Goal: Navigation & Orientation: Find specific page/section

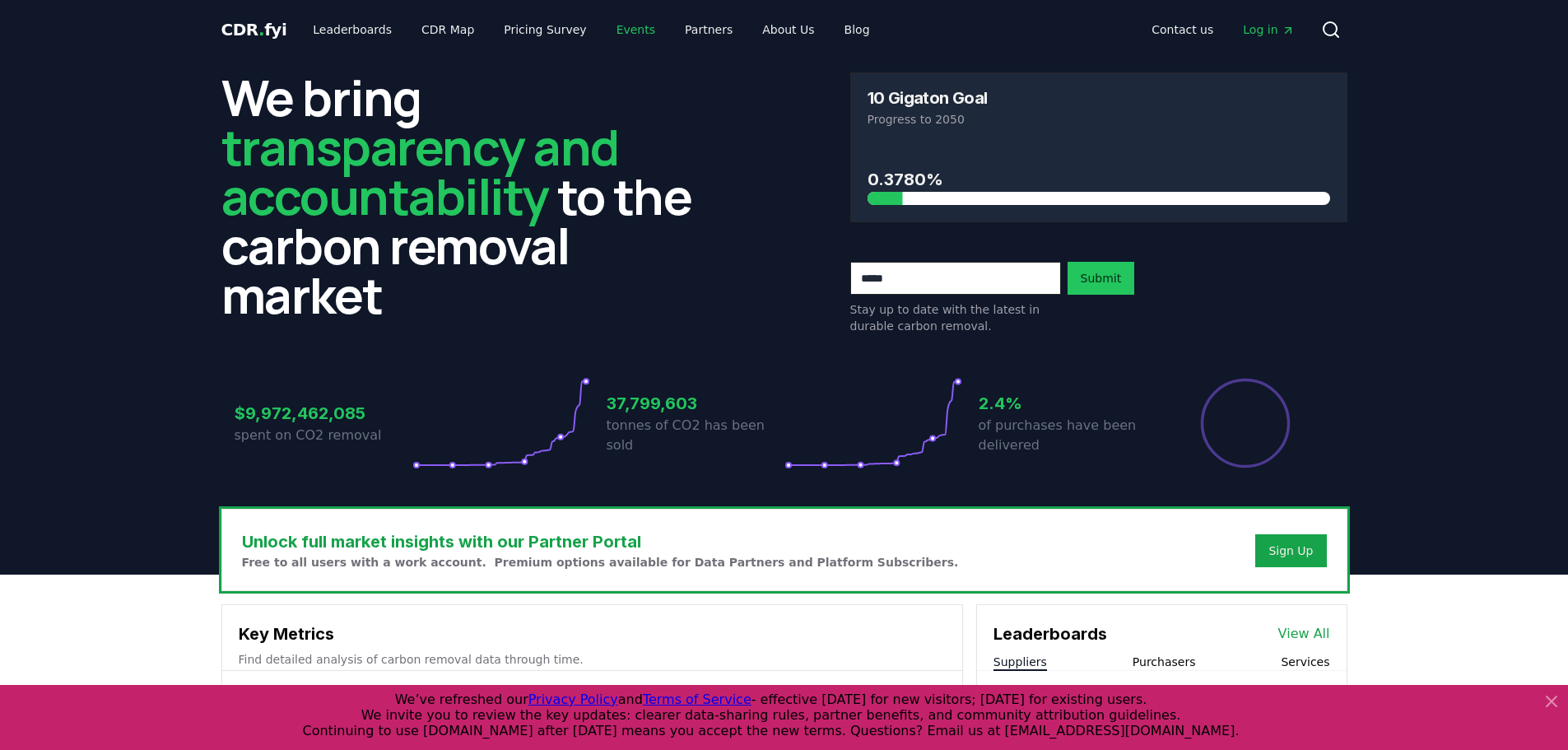
click at [609, 27] on link "Events" at bounding box center [636, 30] width 65 height 30
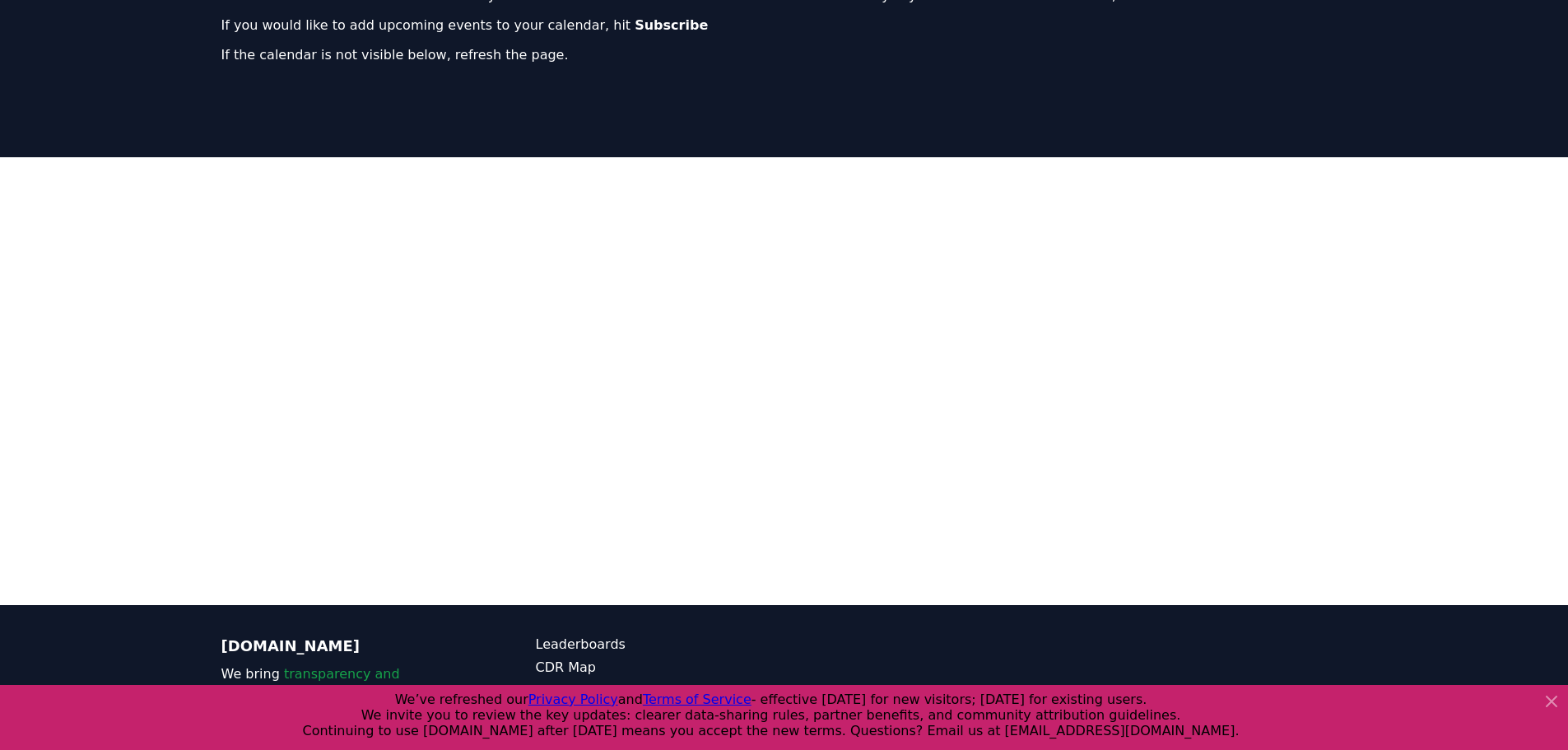
scroll to position [269, 0]
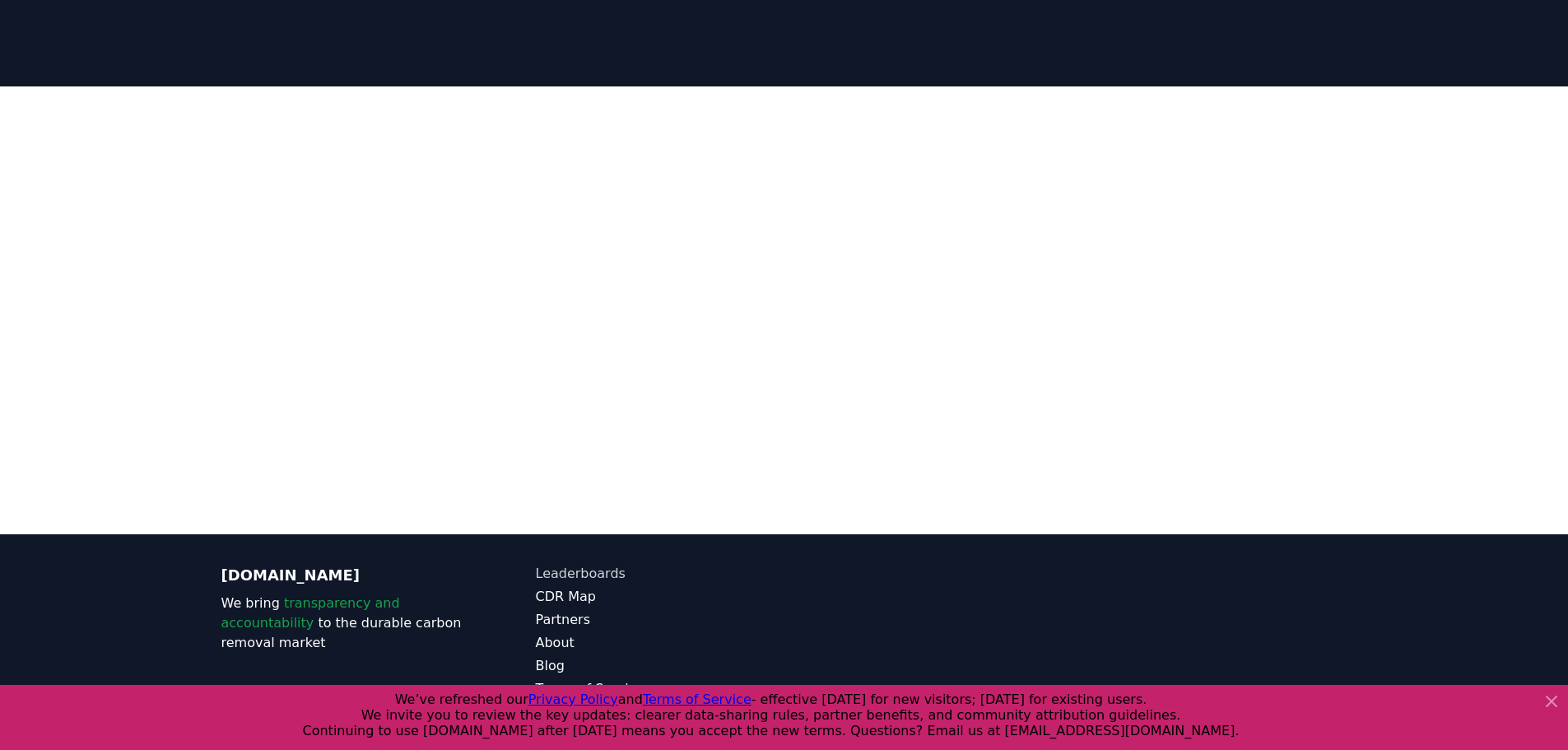
click at [559, 572] on link "Leaderboards" at bounding box center [660, 573] width 249 height 19
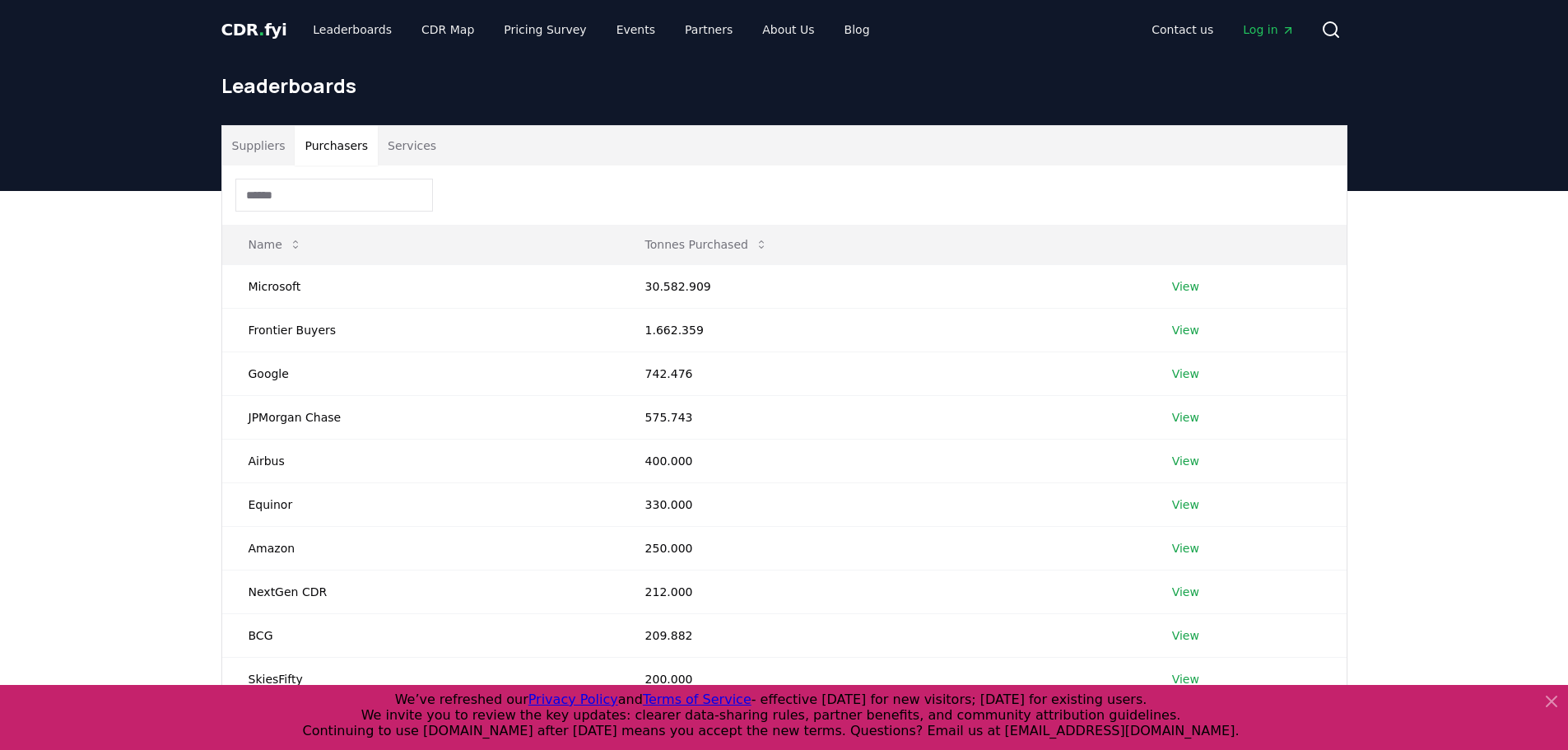
click at [324, 146] on button "Purchasers" at bounding box center [337, 146] width 83 height 40
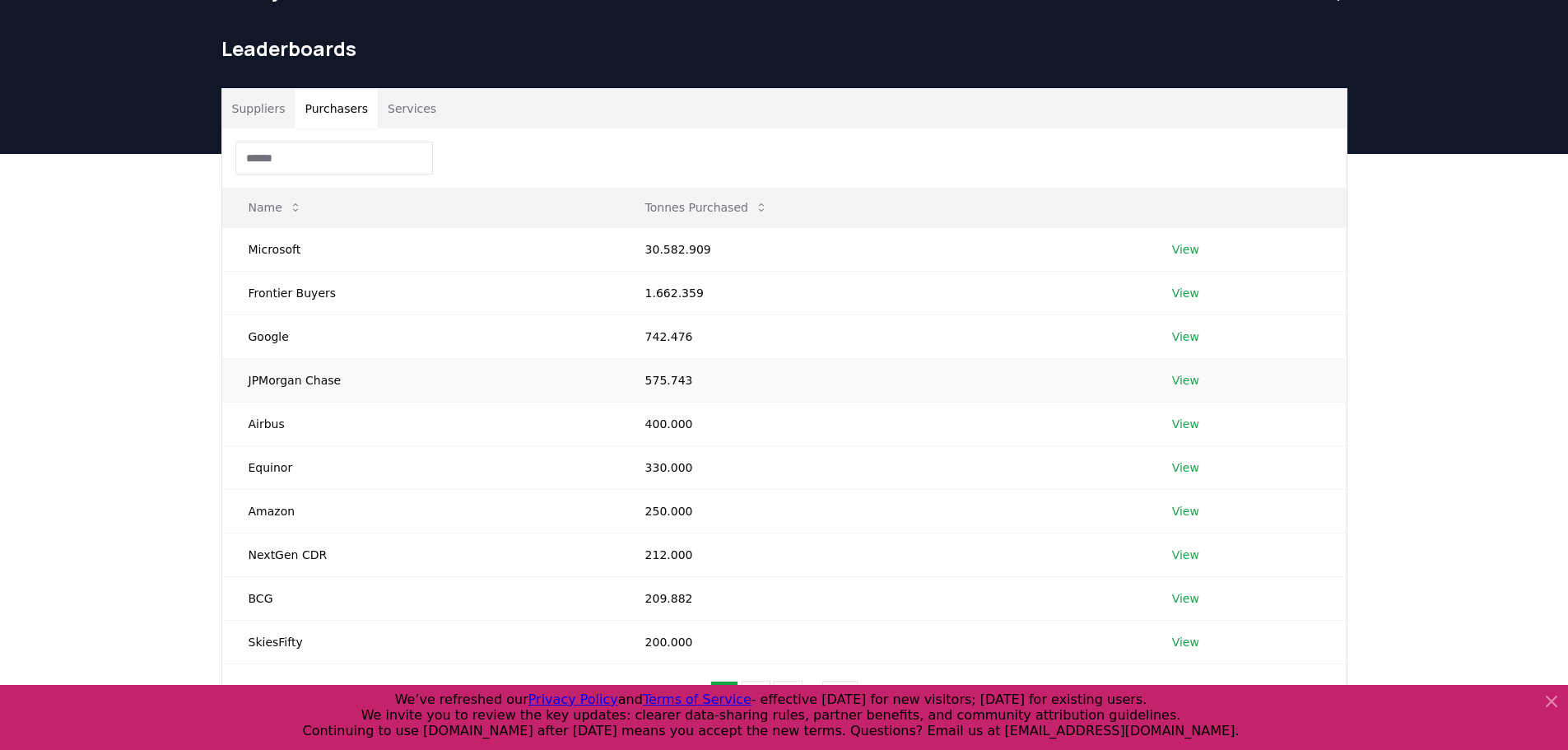
scroll to position [57, 0]
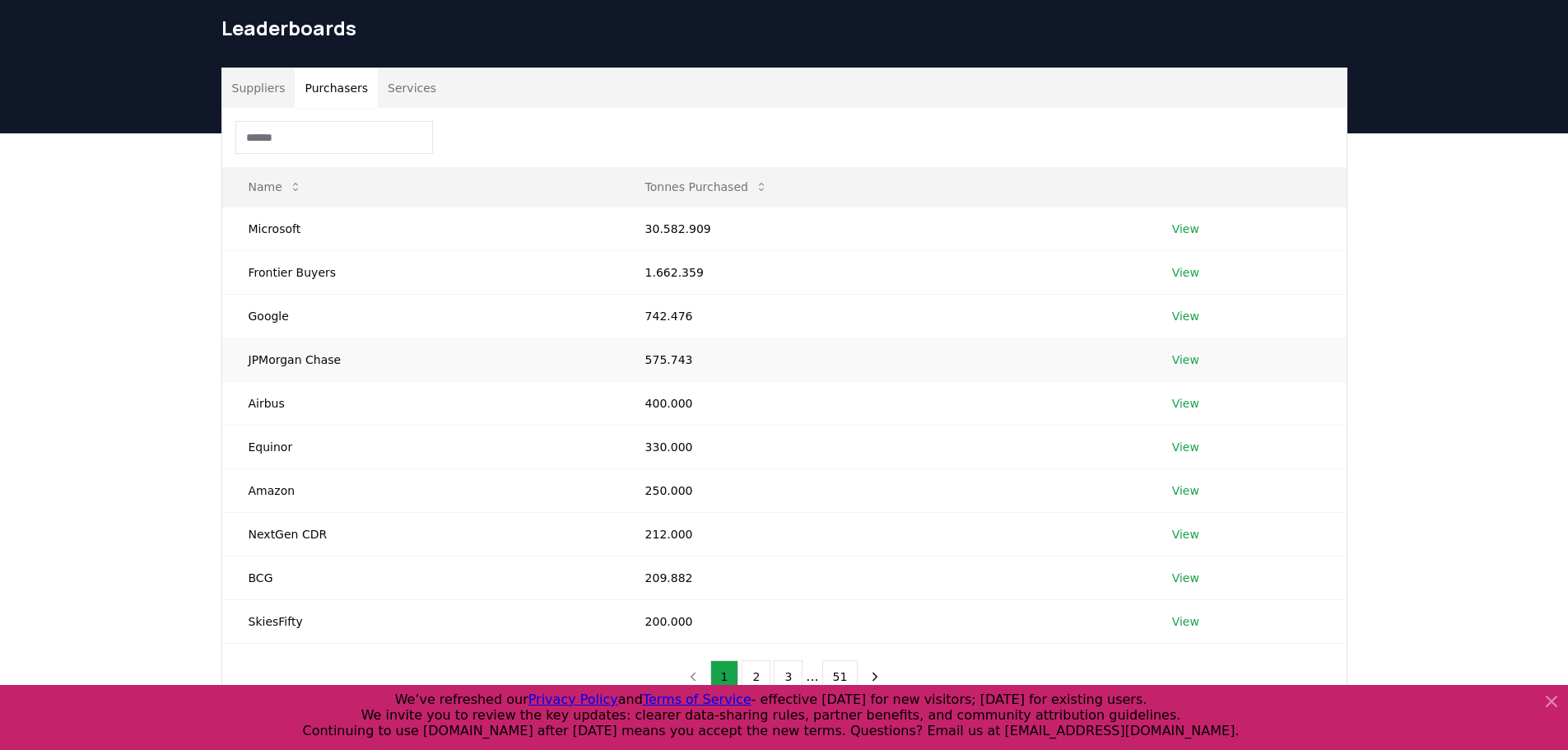
click at [1187, 360] on link "View" at bounding box center [1185, 360] width 27 height 17
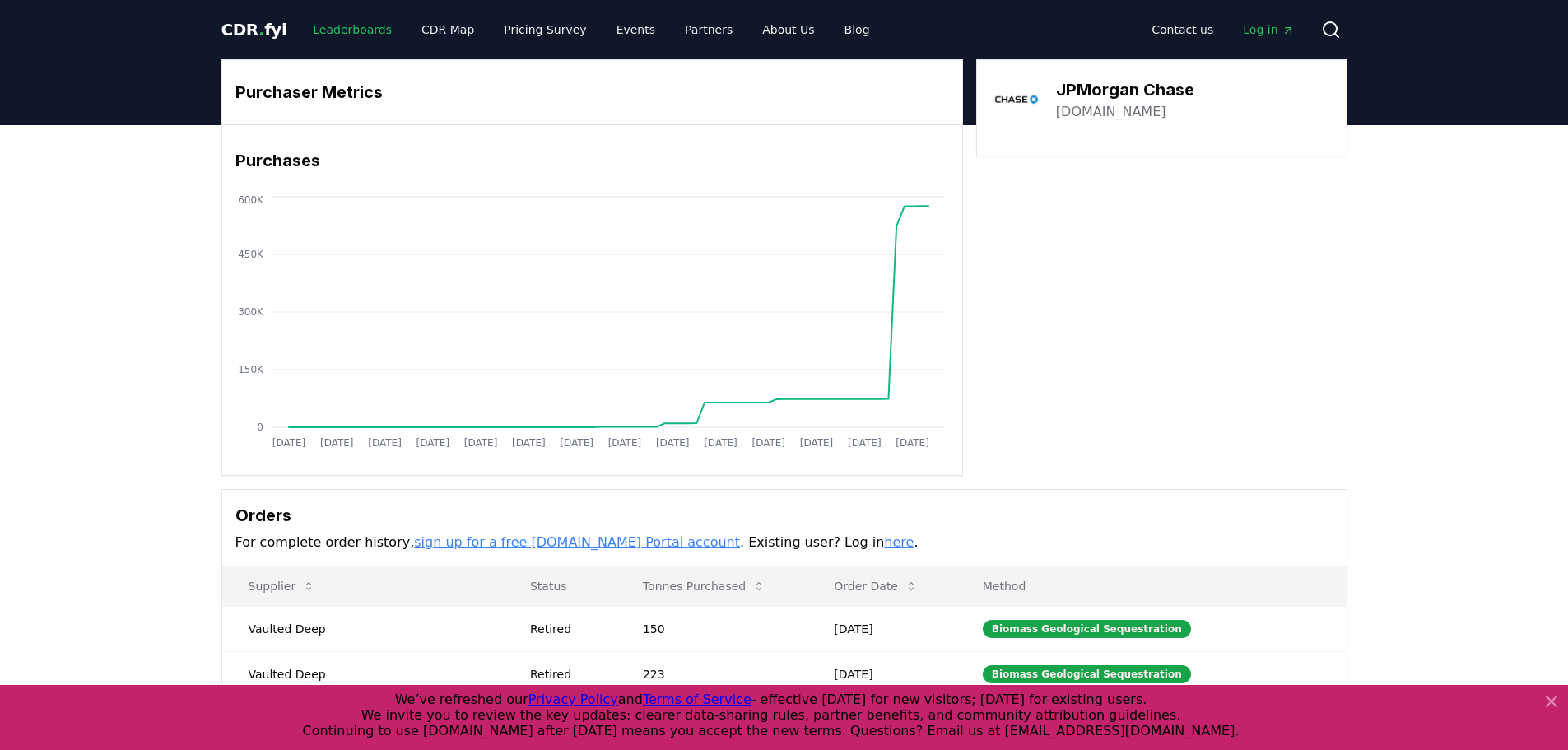
click at [345, 31] on link "Leaderboards" at bounding box center [352, 30] width 106 height 30
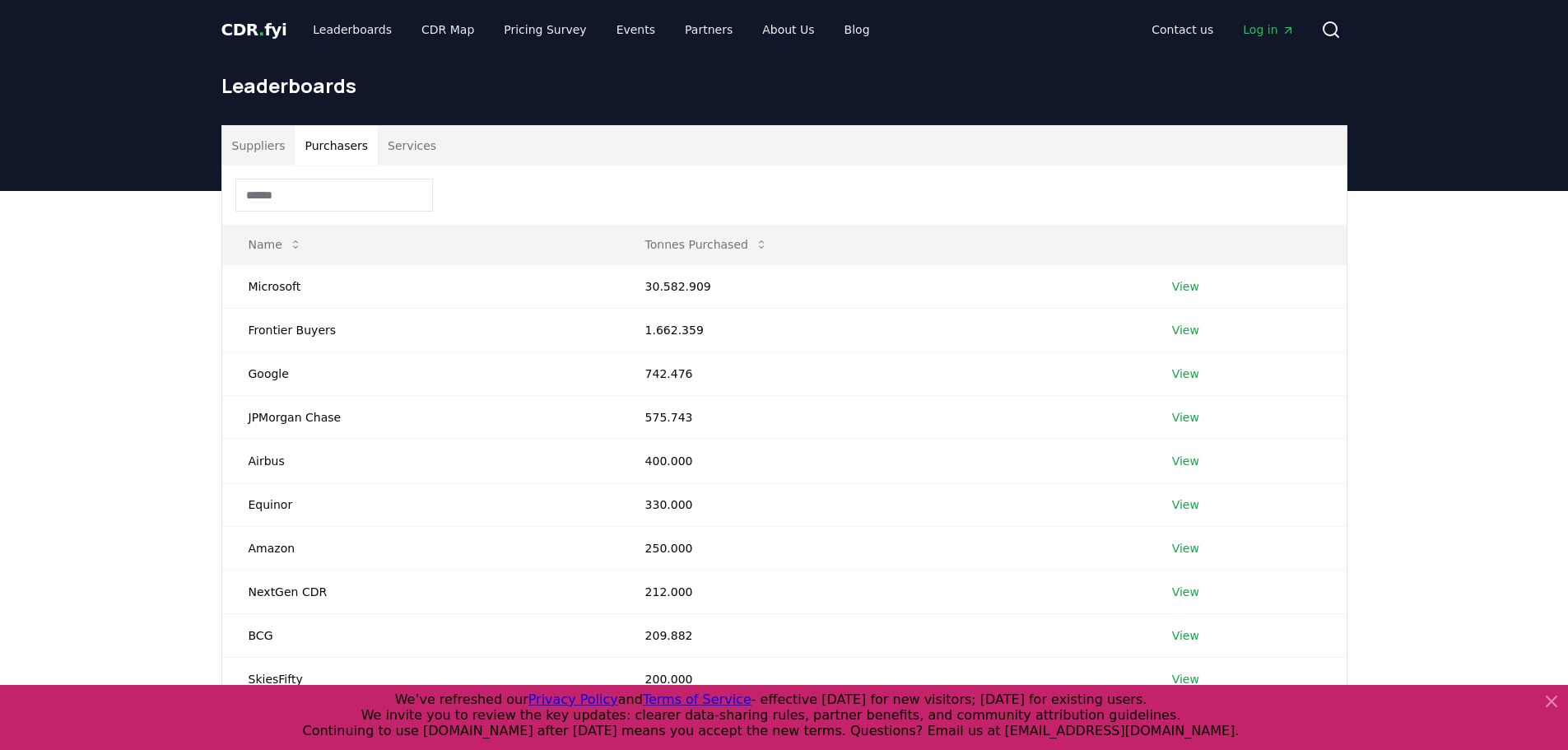
click at [352, 141] on button "Purchasers" at bounding box center [337, 146] width 83 height 40
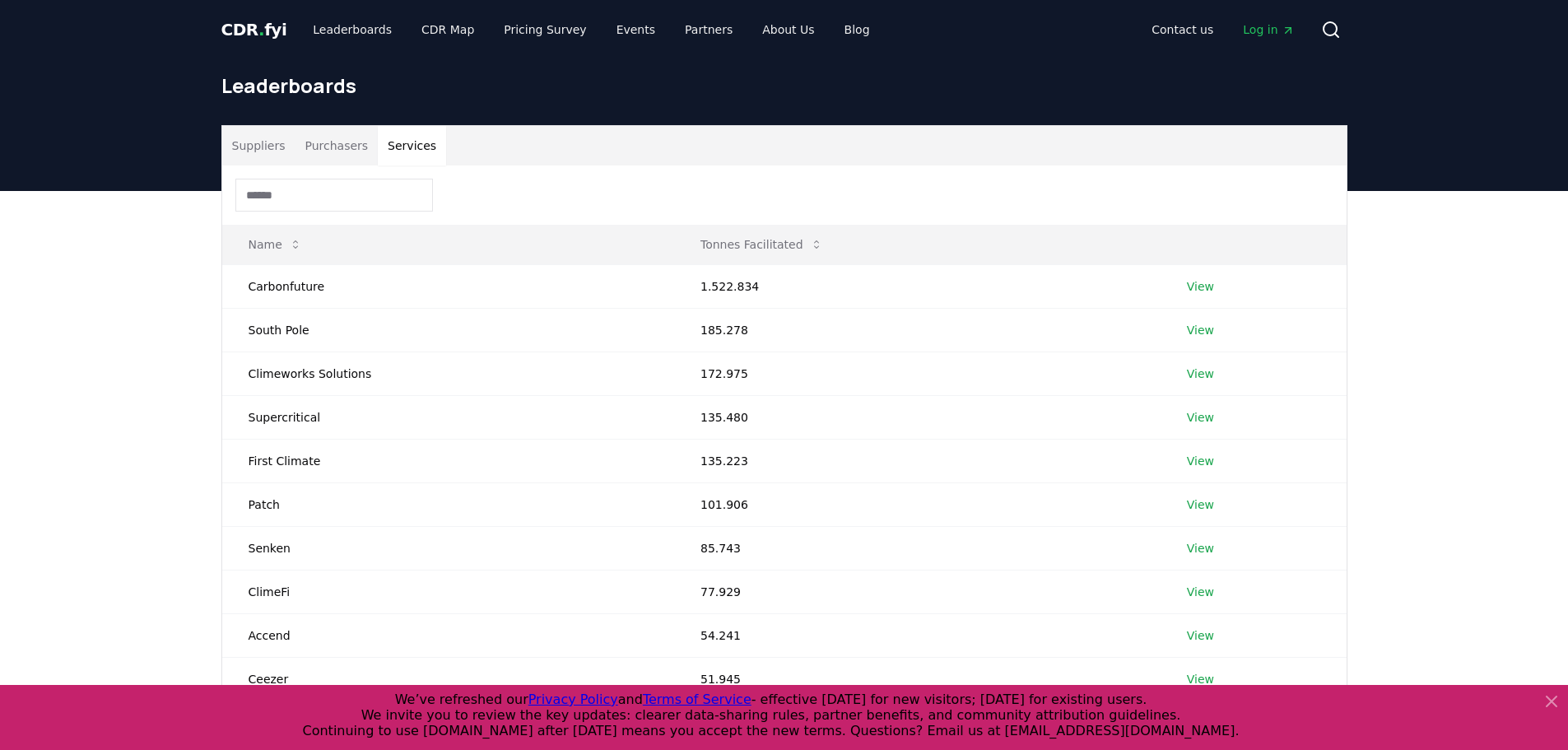
click at [419, 145] on button "Services" at bounding box center [412, 146] width 69 height 40
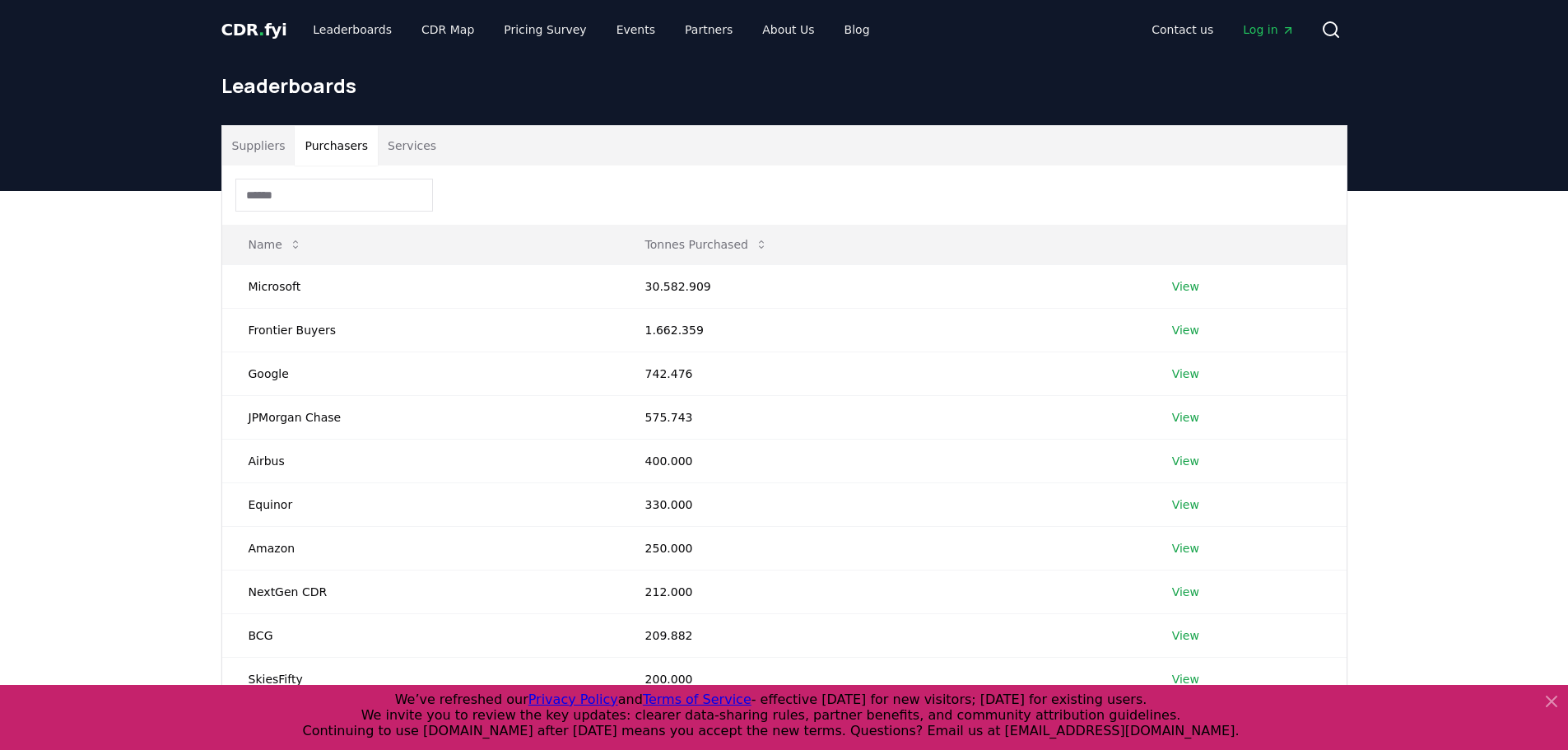
click at [321, 144] on button "Purchasers" at bounding box center [337, 146] width 83 height 40
click at [398, 147] on button "Services" at bounding box center [412, 146] width 69 height 40
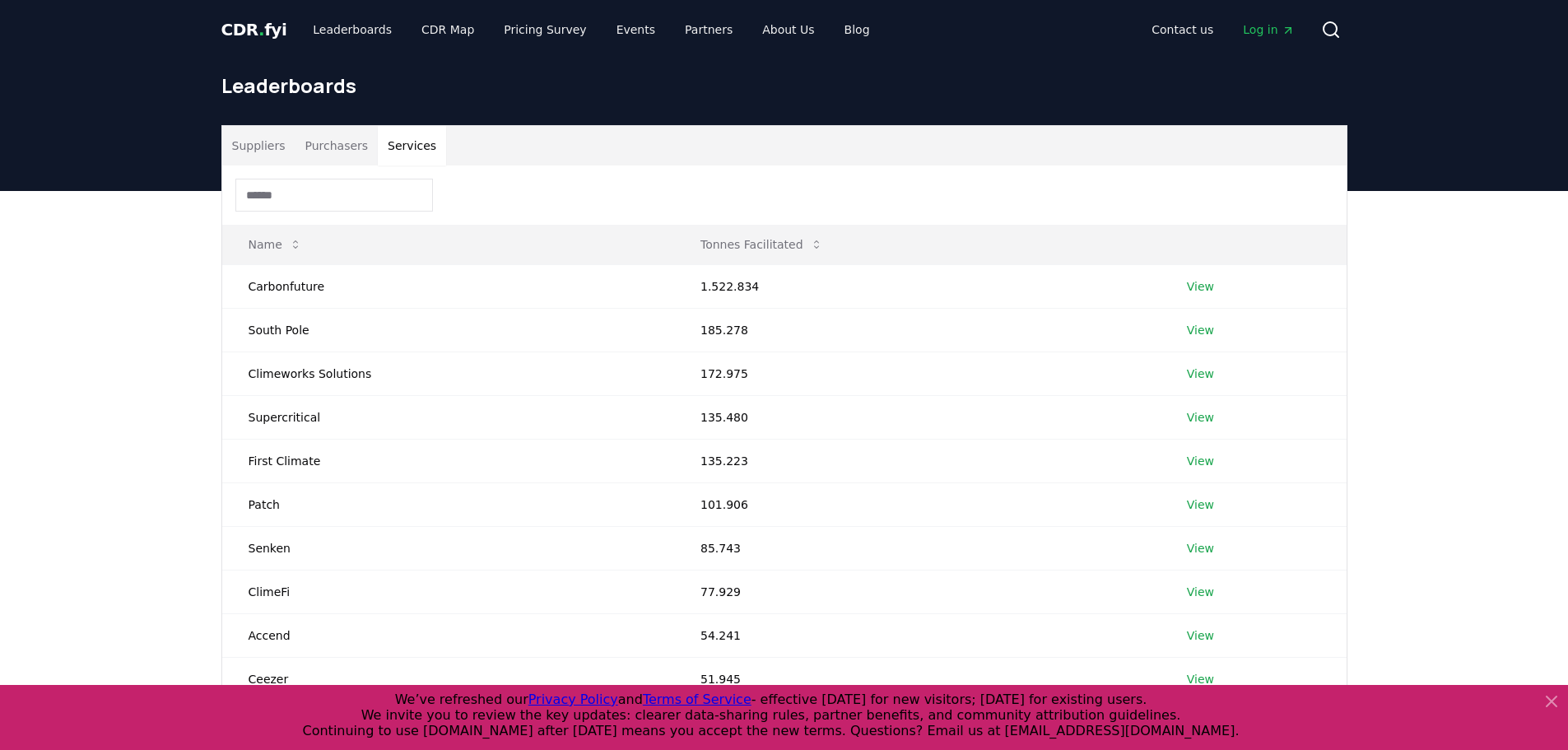
click at [324, 143] on button "Purchasers" at bounding box center [337, 146] width 83 height 40
